Goal: Task Accomplishment & Management: Complete application form

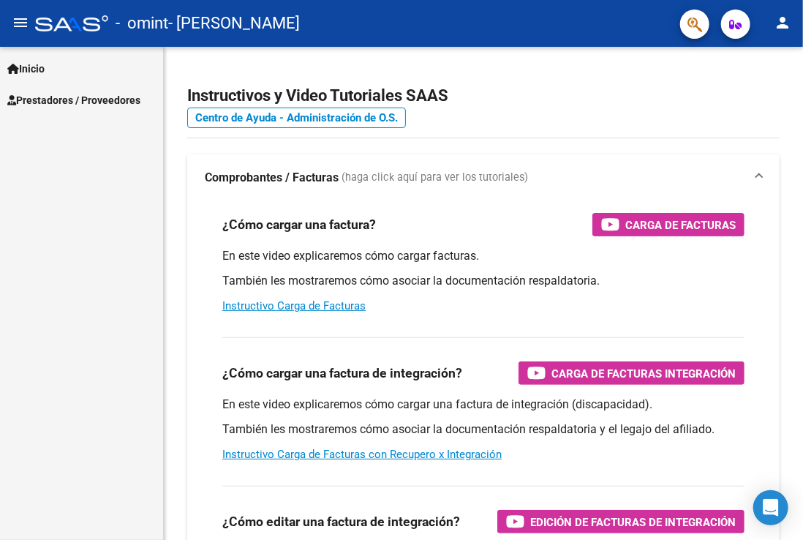
click at [99, 105] on span "Prestadores / Proveedores" at bounding box center [73, 100] width 133 height 16
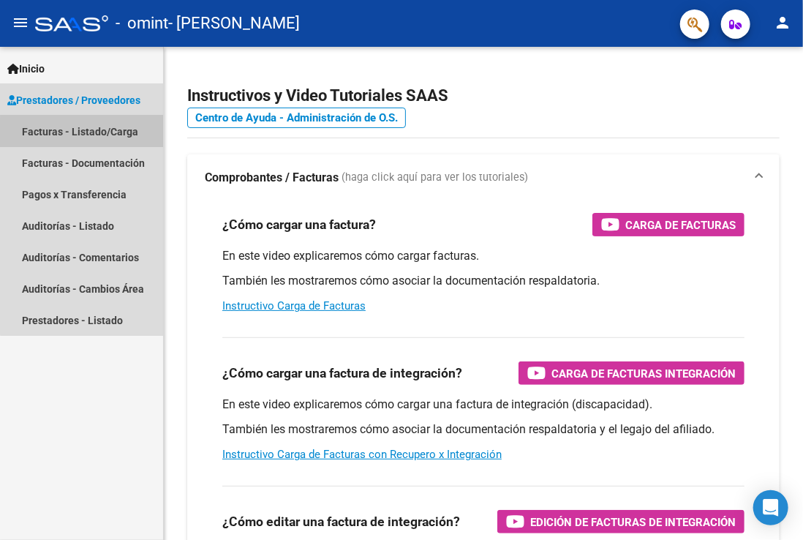
click at [86, 137] on link "Facturas - Listado/Carga" at bounding box center [81, 131] width 163 height 31
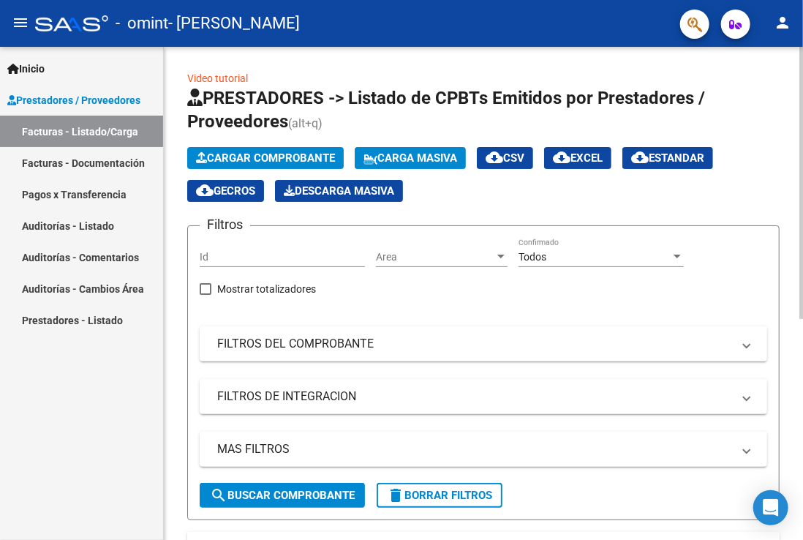
click at [285, 155] on span "Cargar Comprobante" at bounding box center [265, 157] width 139 height 13
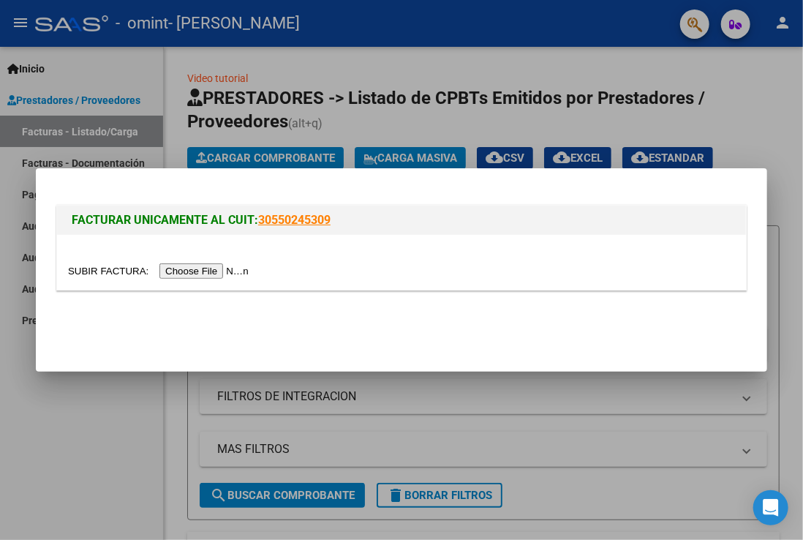
click at [204, 278] on input "file" at bounding box center [160, 270] width 185 height 15
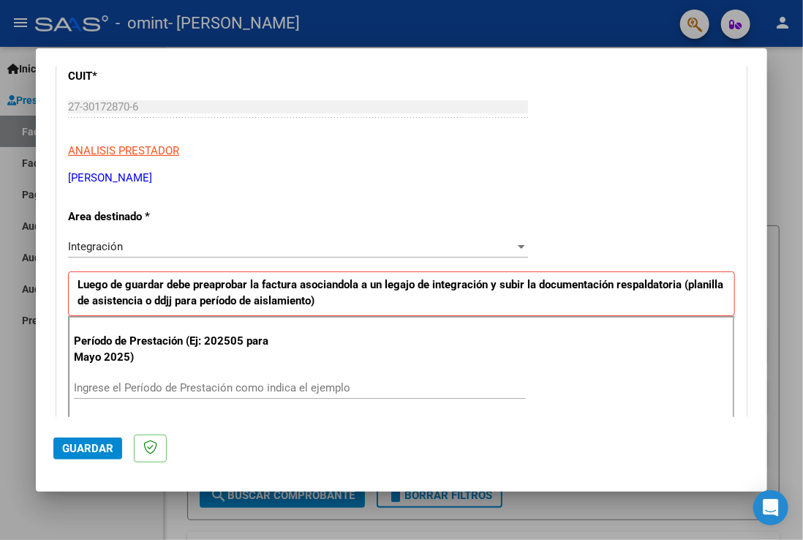
scroll to position [206, 0]
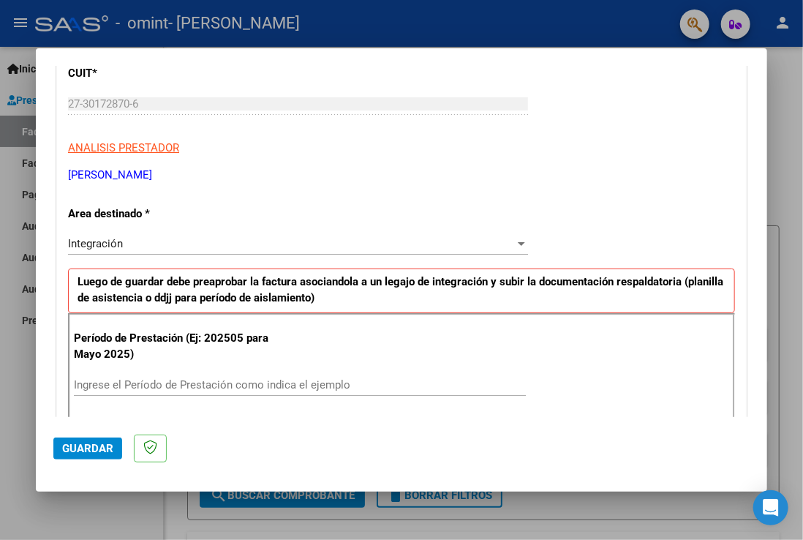
click at [99, 385] on input "Ingrese el Período de Prestación como indica el ejemplo" at bounding box center [300, 384] width 452 height 13
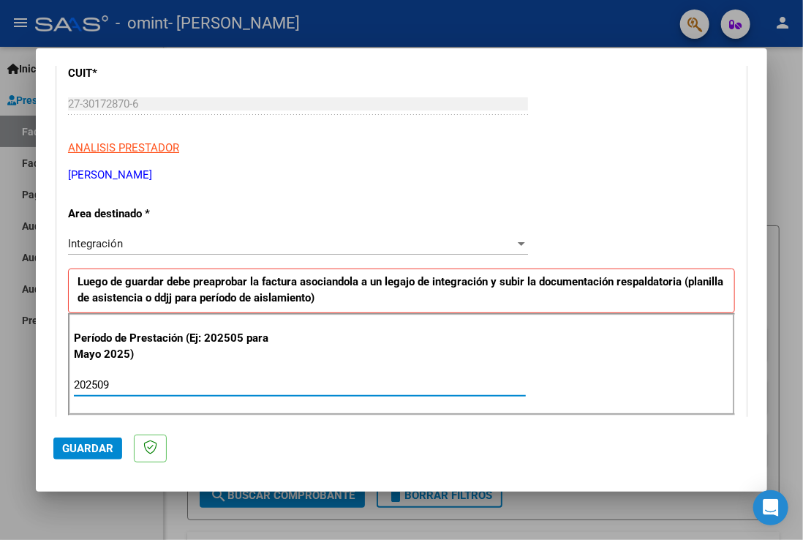
type input "202509"
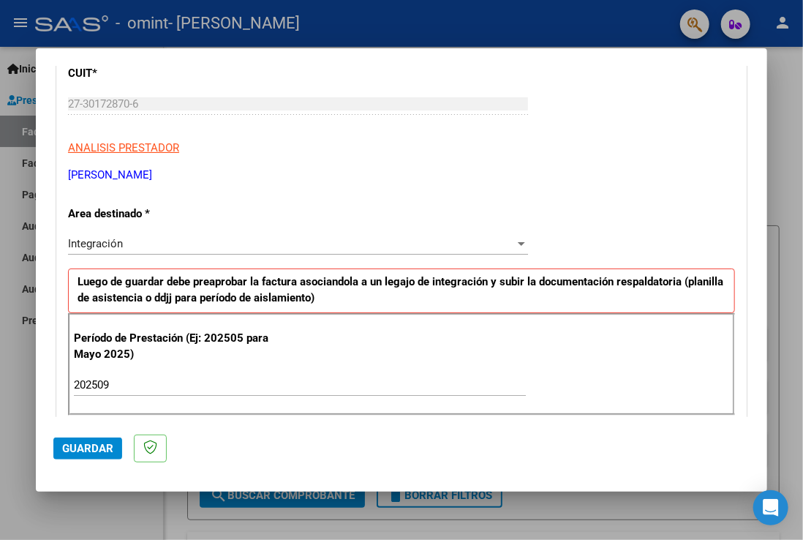
click at [99, 446] on span "Guardar" at bounding box center [87, 448] width 51 height 13
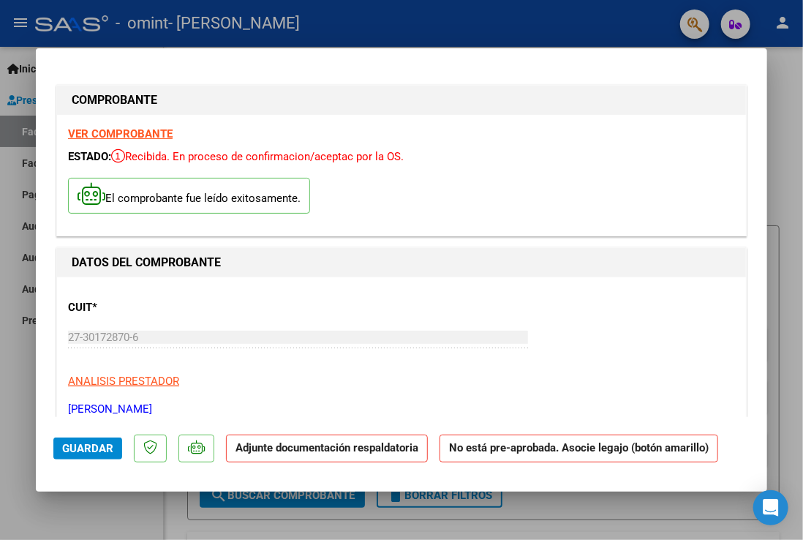
click at [322, 451] on strong "Adjunte documentación respaldatoria" at bounding box center [327, 447] width 183 height 13
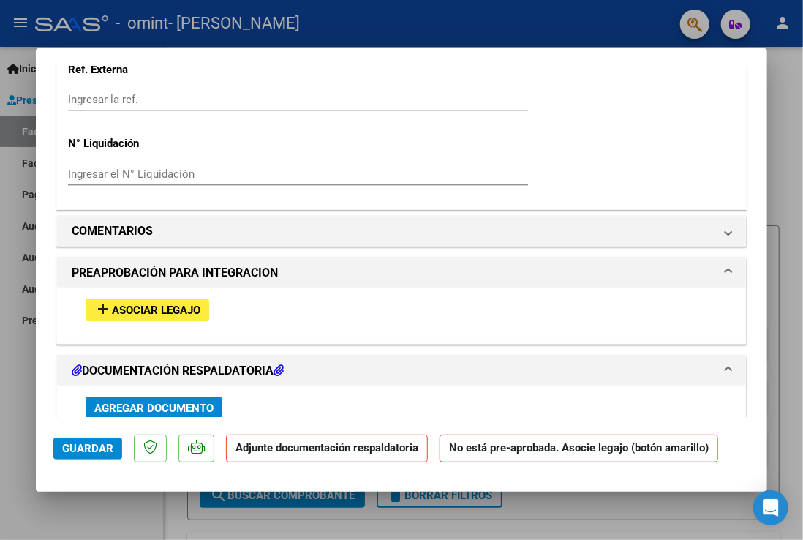
scroll to position [1150, 0]
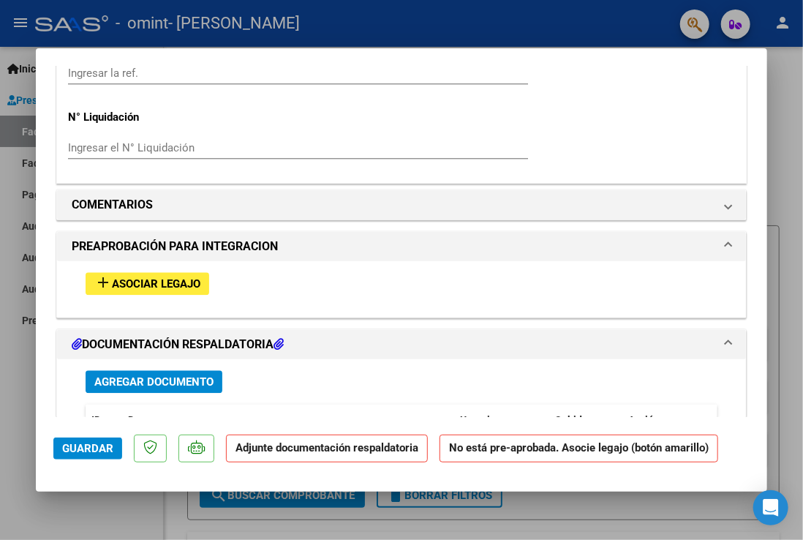
click at [176, 282] on span "Asociar Legajo" at bounding box center [156, 283] width 89 height 13
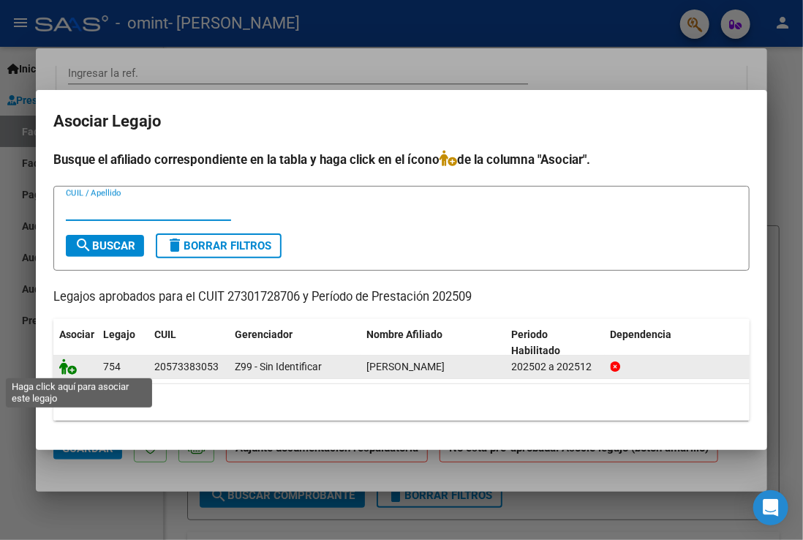
click at [61, 366] on icon at bounding box center [68, 366] width 18 height 16
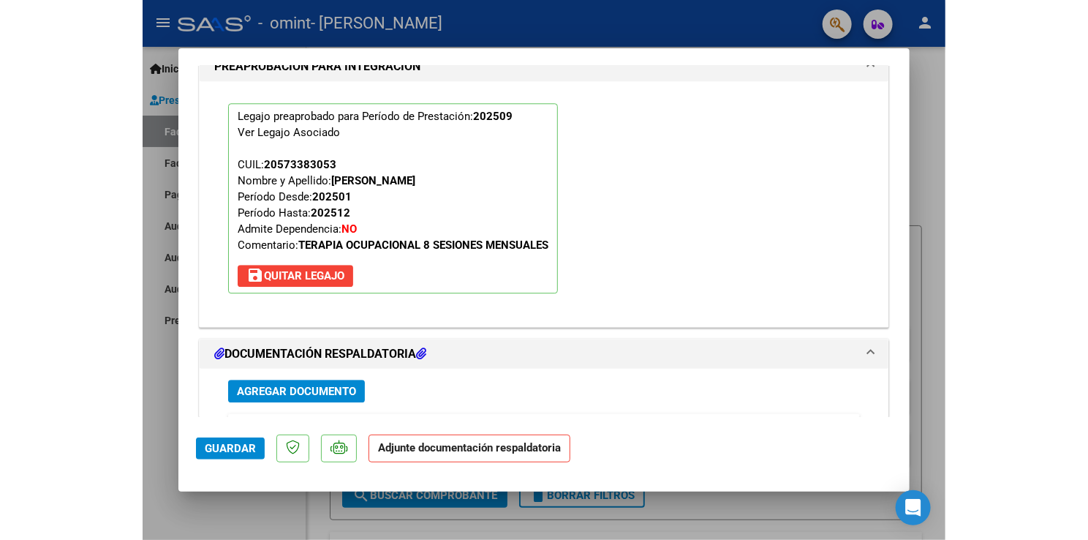
scroll to position [1434, 0]
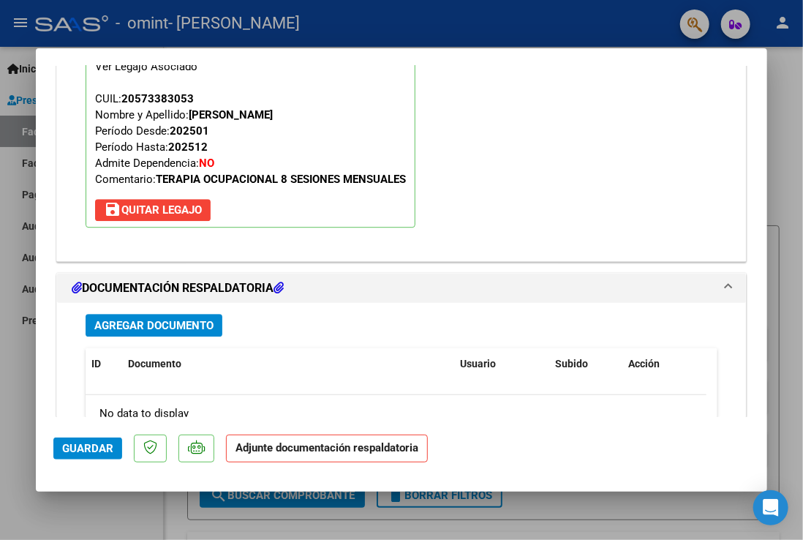
click at [176, 325] on span "Agregar Documento" at bounding box center [153, 325] width 119 height 13
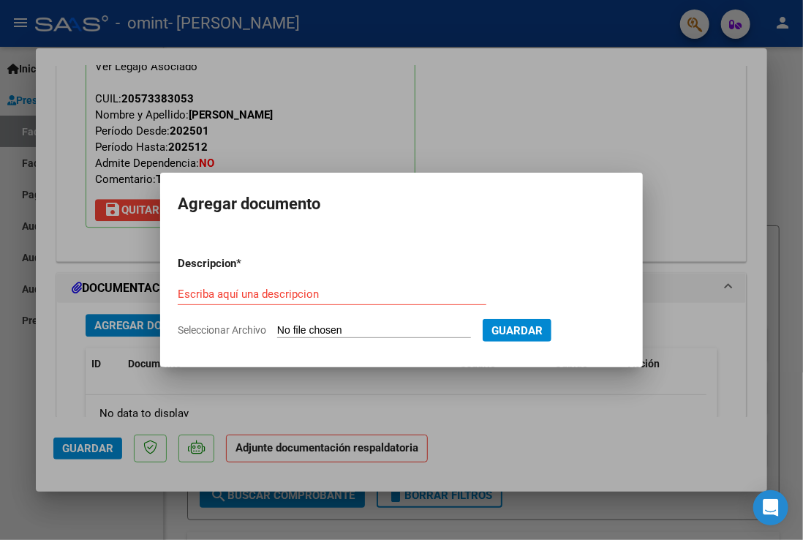
click at [369, 332] on input "Seleccionar Archivo" at bounding box center [374, 331] width 194 height 14
type input "C:\fakepath\[PERSON_NAME] septiembre .pdf"
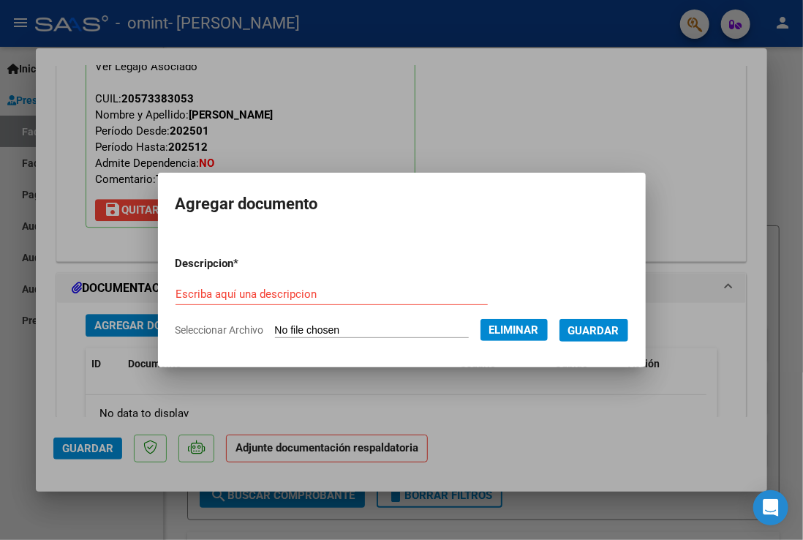
click at [222, 298] on input "Escriba aquí una descripcion" at bounding box center [332, 293] width 312 height 13
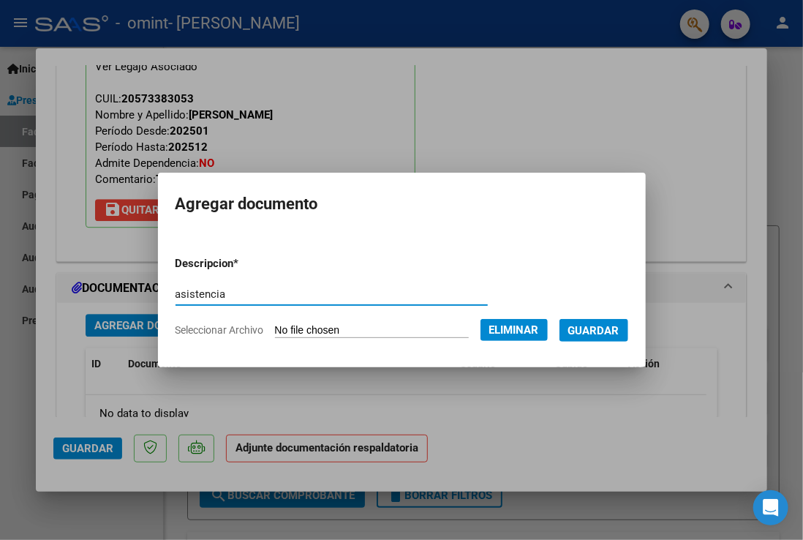
type input "asistencia"
click at [533, 326] on span "Eliminar" at bounding box center [514, 329] width 50 height 13
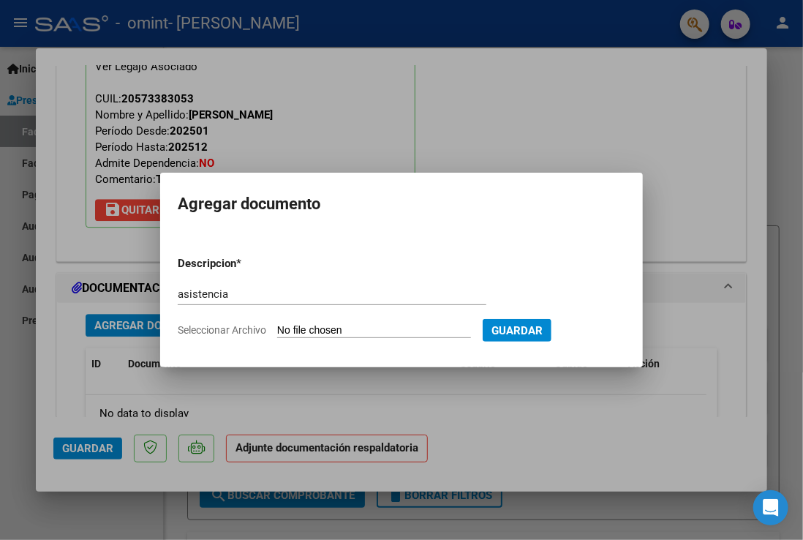
click at [533, 326] on span "Guardar" at bounding box center [517, 330] width 51 height 13
click at [521, 327] on span "Guardar" at bounding box center [517, 330] width 51 height 13
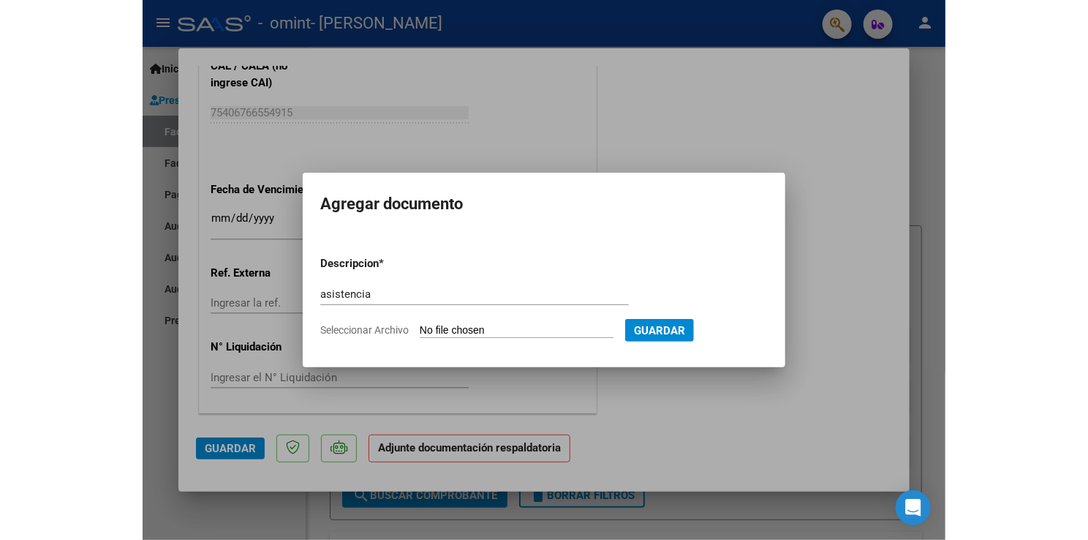
scroll to position [957, 0]
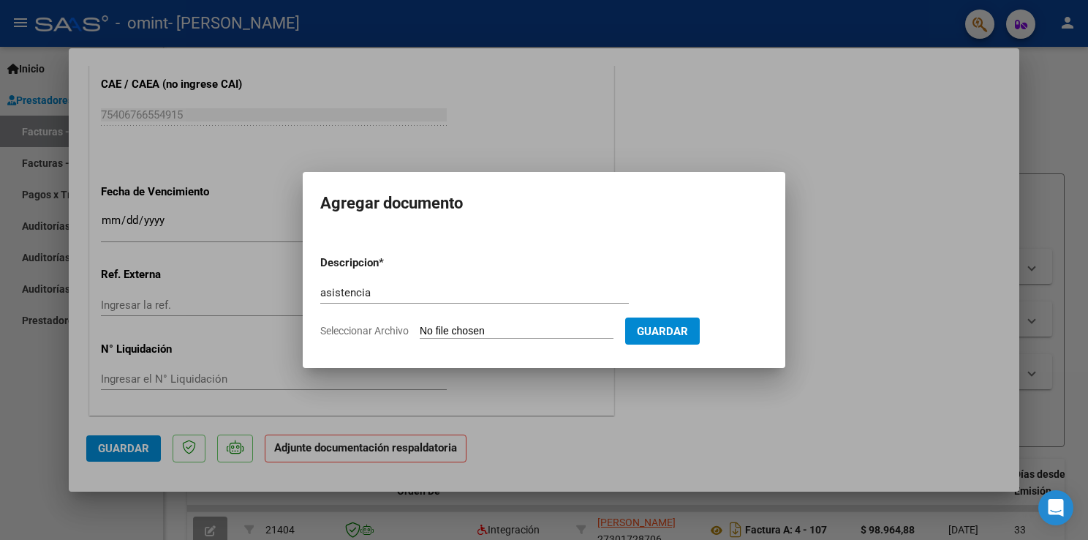
click at [671, 339] on button "Guardar" at bounding box center [662, 330] width 75 height 27
click at [538, 97] on div at bounding box center [544, 270] width 1088 height 540
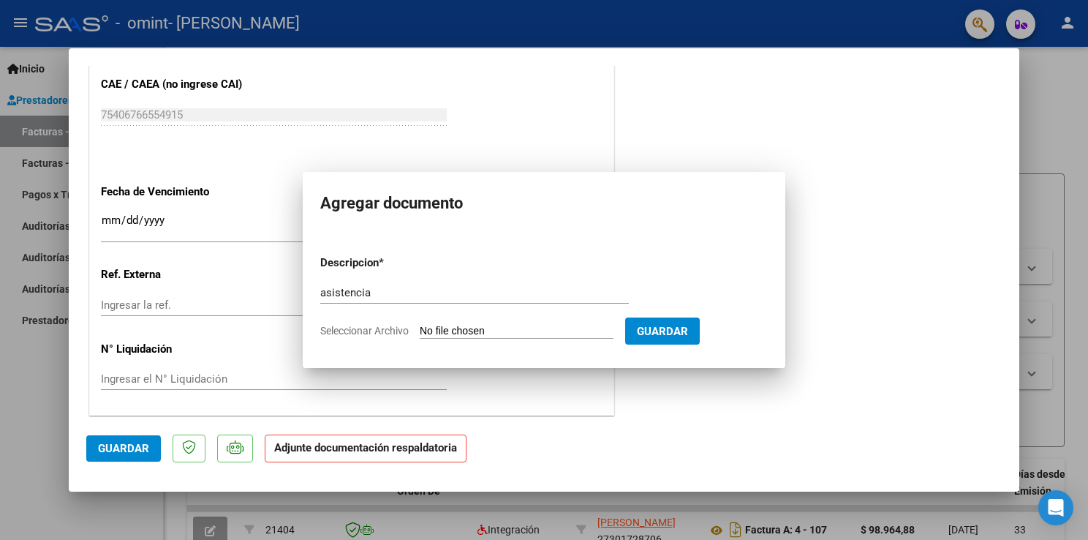
scroll to position [246, 0]
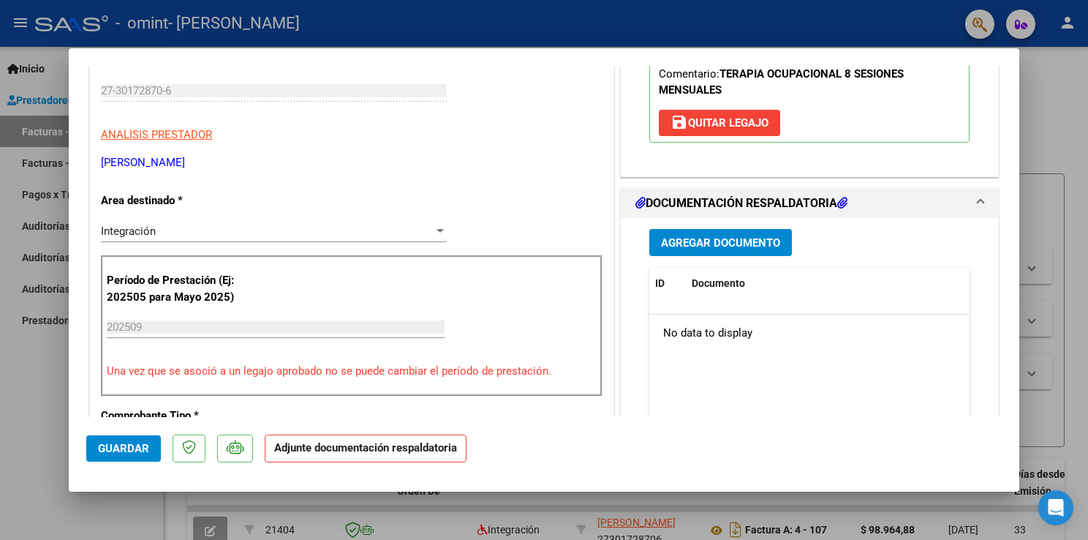
click at [135, 440] on button "Guardar" at bounding box center [123, 448] width 75 height 26
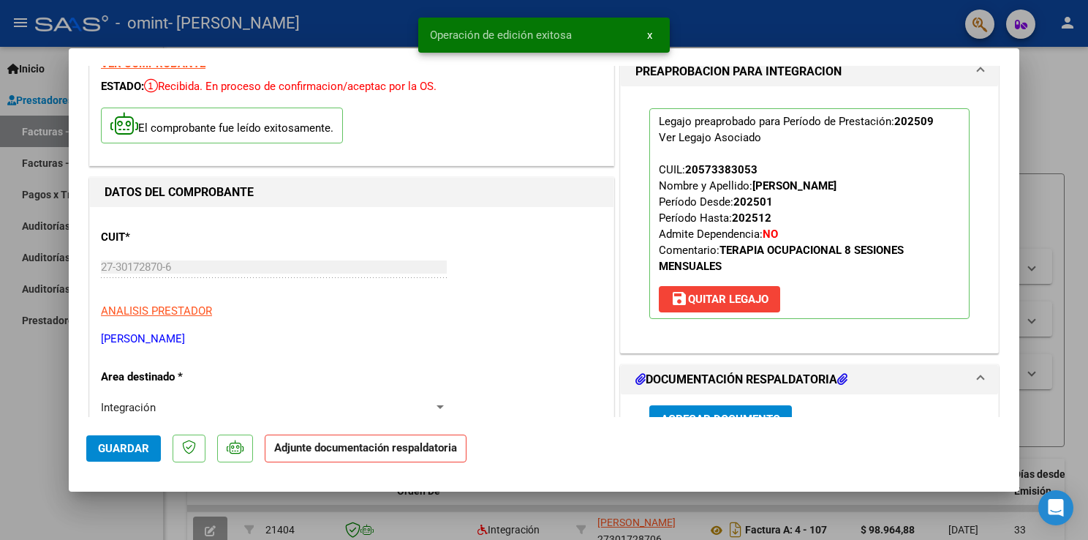
scroll to position [0, 0]
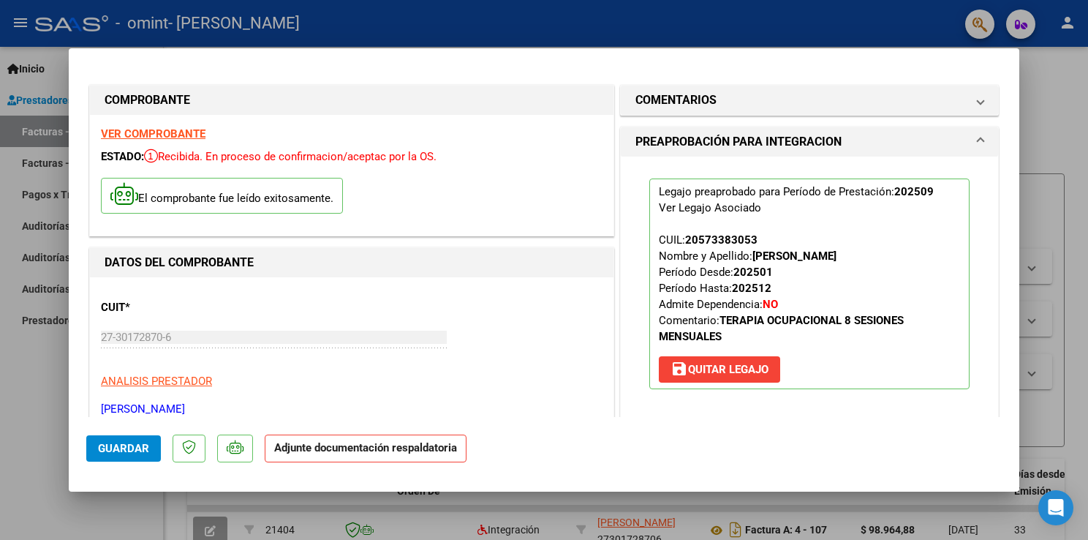
click at [802, 27] on div at bounding box center [544, 270] width 1088 height 540
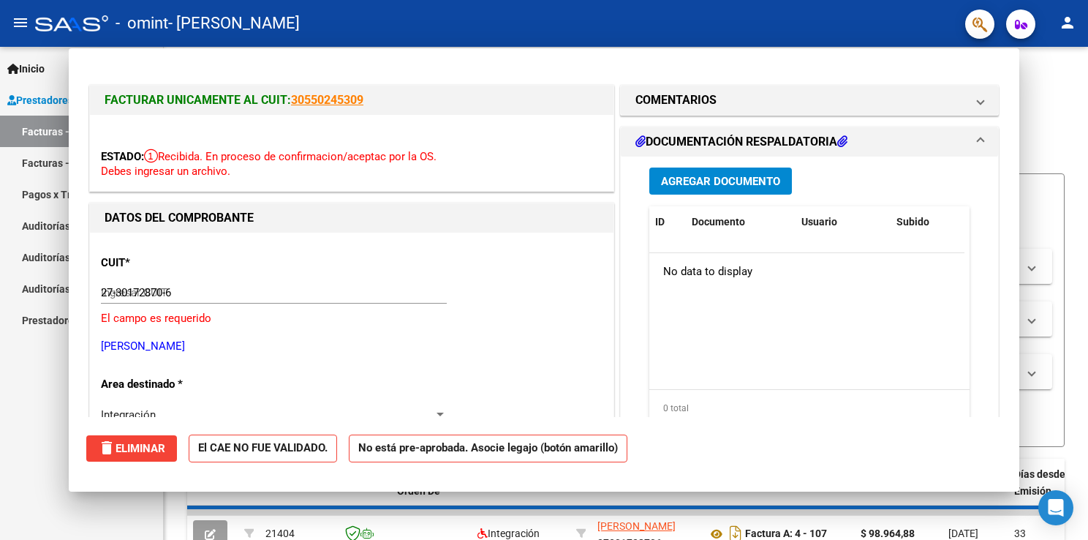
type input "$ 0,00"
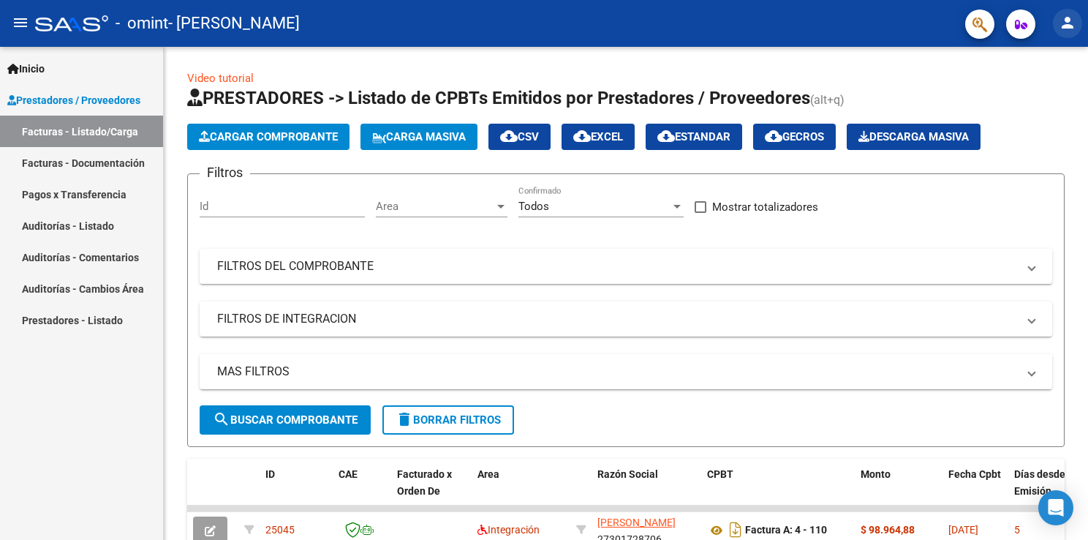
click at [802, 27] on mat-icon "person" at bounding box center [1068, 23] width 18 height 18
click at [802, 97] on button "exit_to_app Salir" at bounding box center [1037, 96] width 89 height 35
